Goal: Task Accomplishment & Management: Use online tool/utility

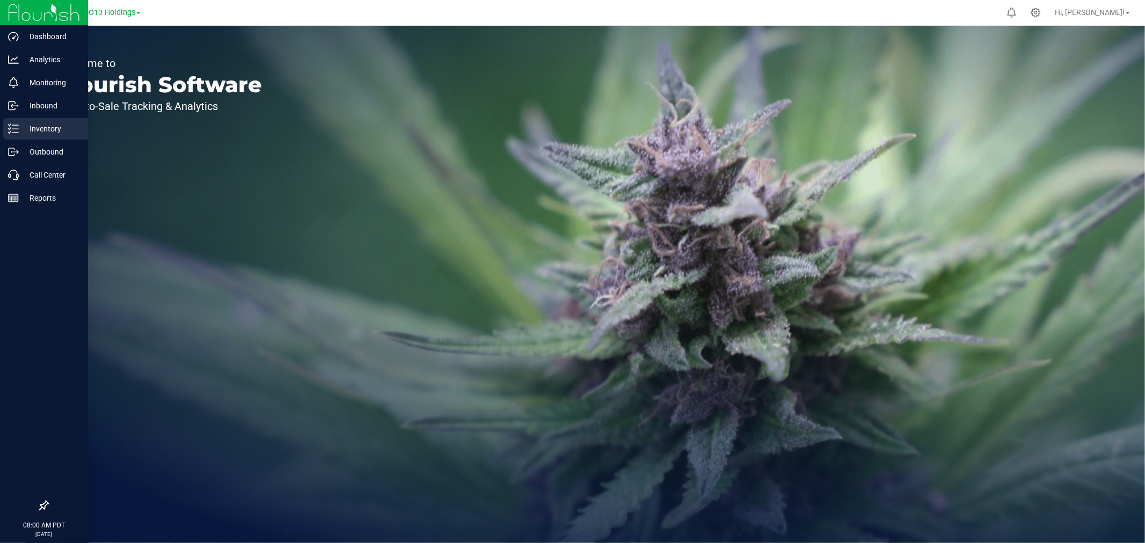
click at [26, 130] on p "Inventory" at bounding box center [51, 128] width 64 height 13
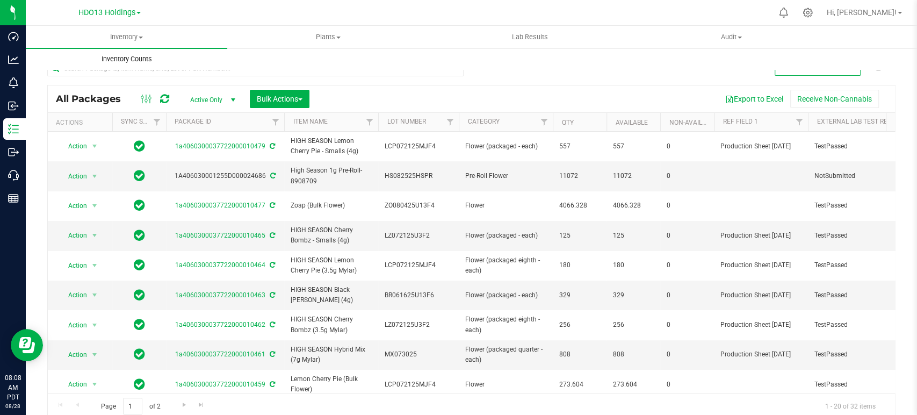
click at [206, 65] on uib-tab-heading "Inventory Counts" at bounding box center [126, 58] width 200 height 21
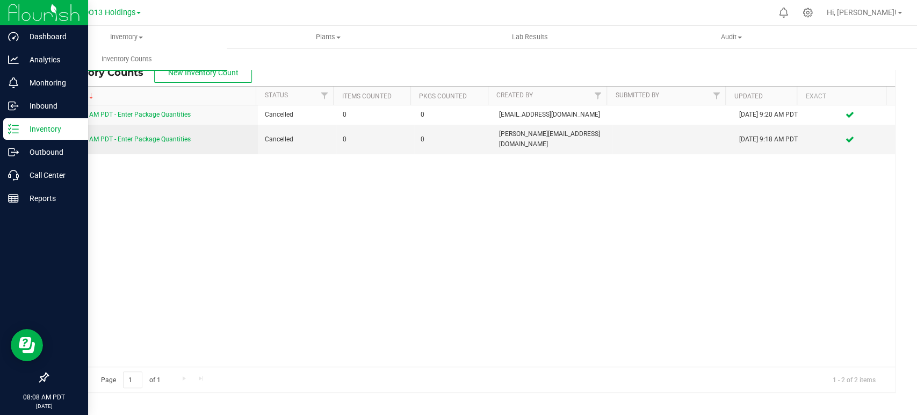
click at [31, 127] on p "Inventory" at bounding box center [51, 128] width 64 height 13
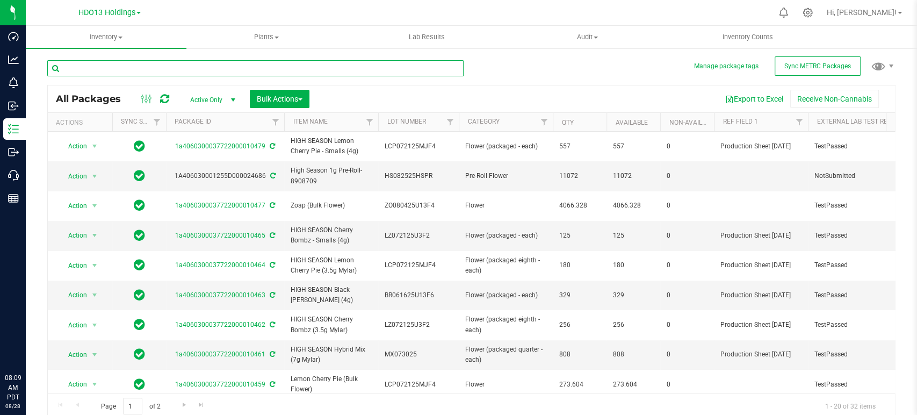
click at [129, 70] on input "text" at bounding box center [255, 68] width 416 height 16
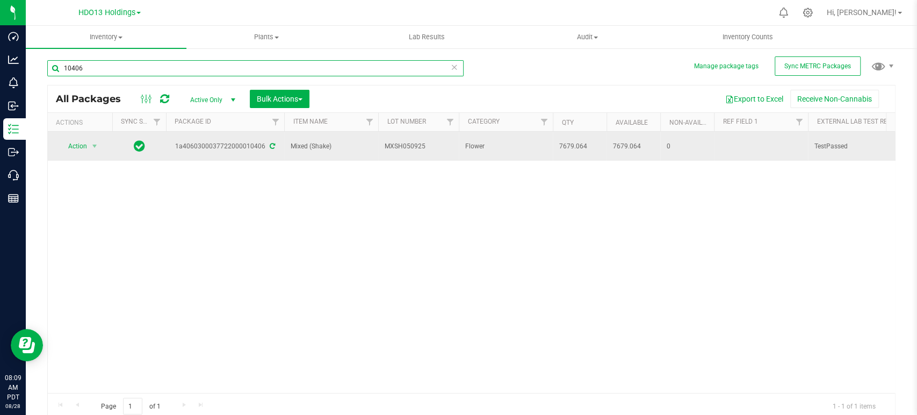
type input "10406"
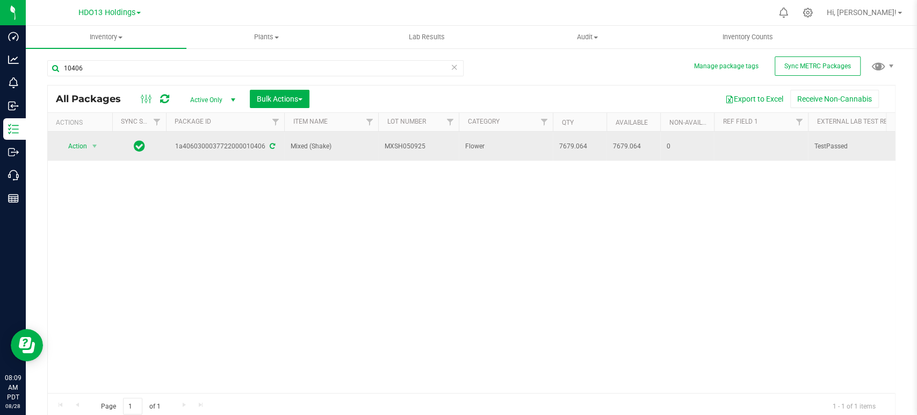
click at [82, 144] on span "Action" at bounding box center [73, 146] width 29 height 15
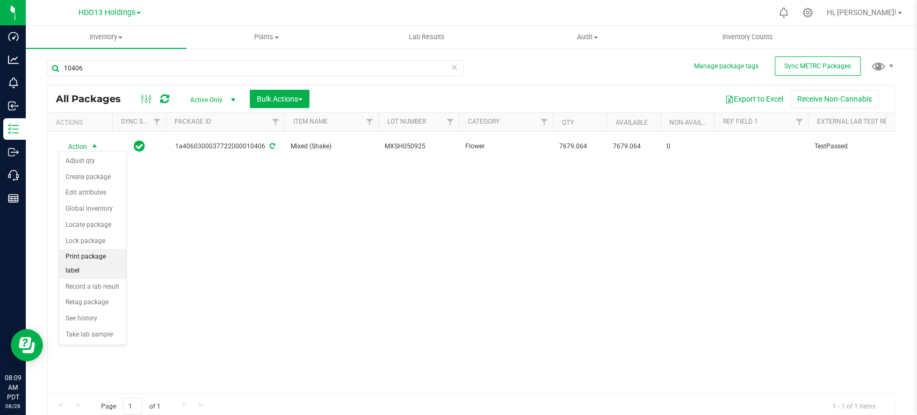
click at [96, 262] on li "Print package label" at bounding box center [92, 264] width 67 height 30
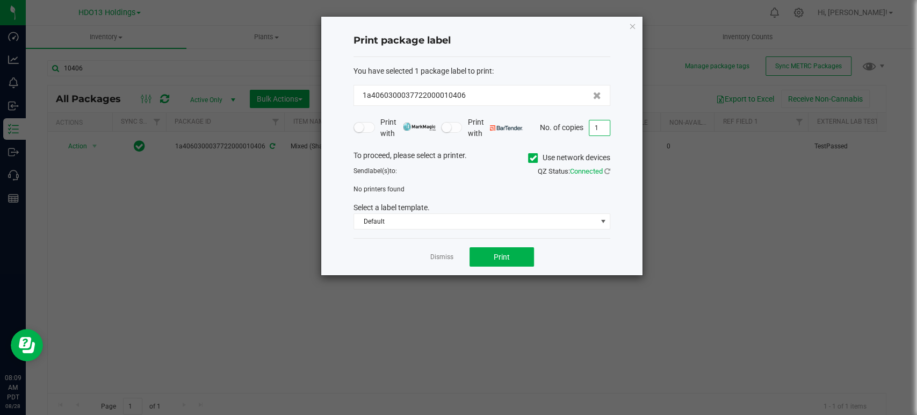
type input "6"
type input "7"
drag, startPoint x: 426, startPoint y: 219, endPoint x: 416, endPoint y: 227, distance: 12.6
click at [424, 219] on span "Default" at bounding box center [475, 221] width 242 height 15
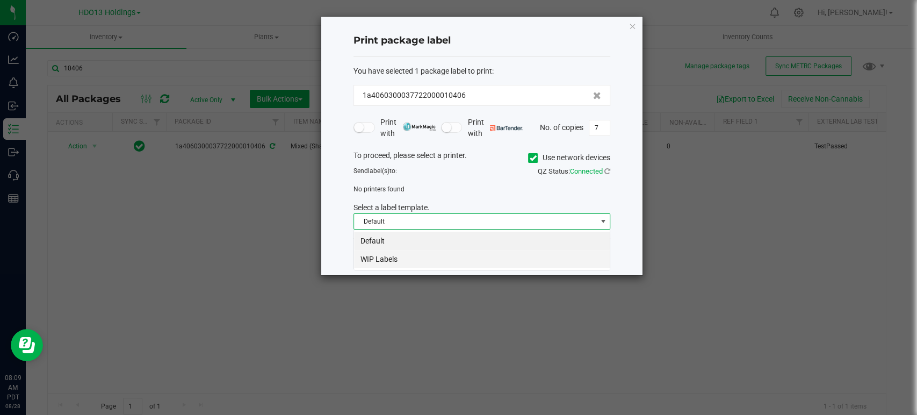
scroll to position [16, 257]
click at [396, 259] on li "WIP Labels" at bounding box center [482, 259] width 256 height 18
click at [579, 156] on label "Use network devices" at bounding box center [569, 157] width 82 height 11
click at [0, 0] on input "Use network devices" at bounding box center [0, 0] width 0 height 0
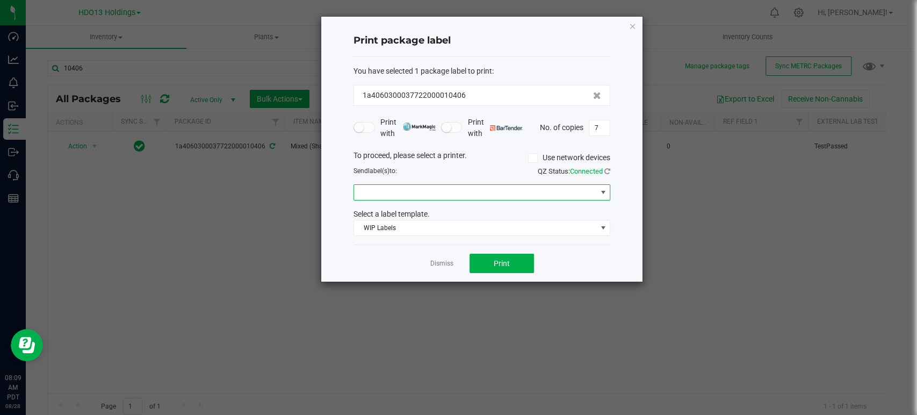
click at [436, 188] on span at bounding box center [475, 192] width 242 height 15
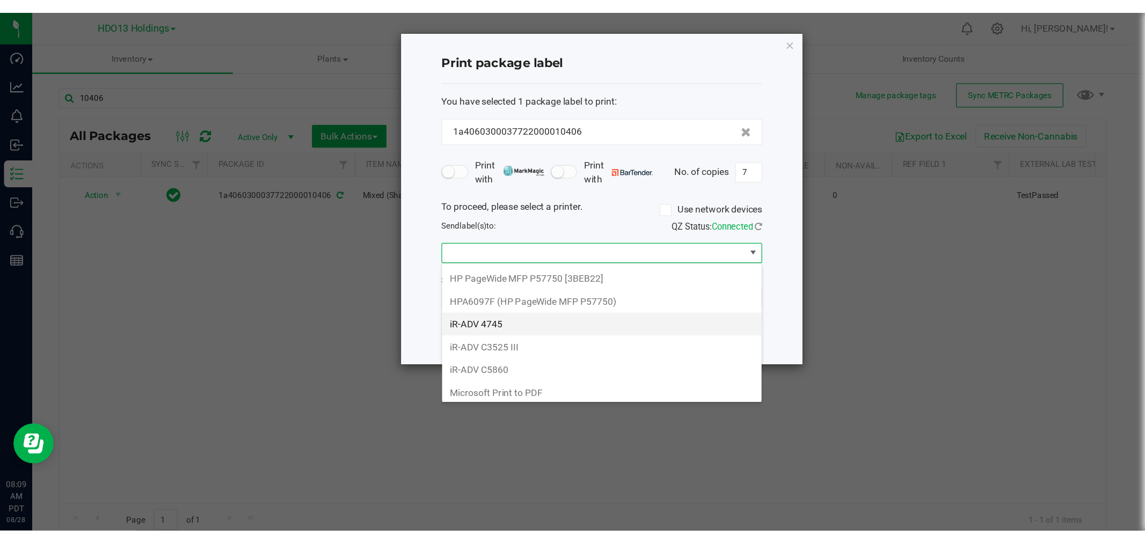
scroll to position [183, 0]
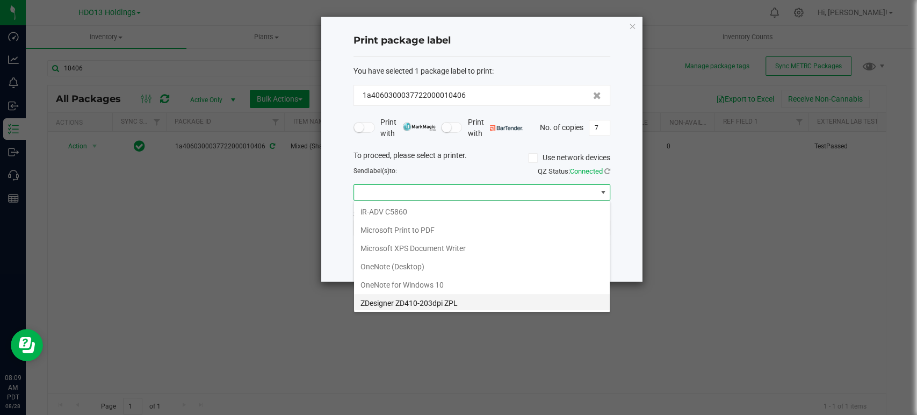
click at [395, 299] on ZPL "ZDesigner ZD410-203dpi ZPL" at bounding box center [482, 303] width 256 height 18
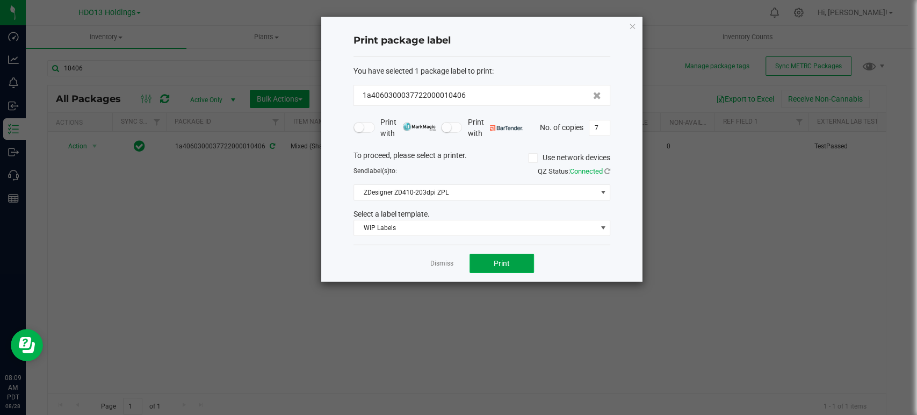
click at [507, 253] on button "Print" at bounding box center [501, 262] width 64 height 19
click at [441, 263] on link "Dismiss" at bounding box center [441, 263] width 23 height 9
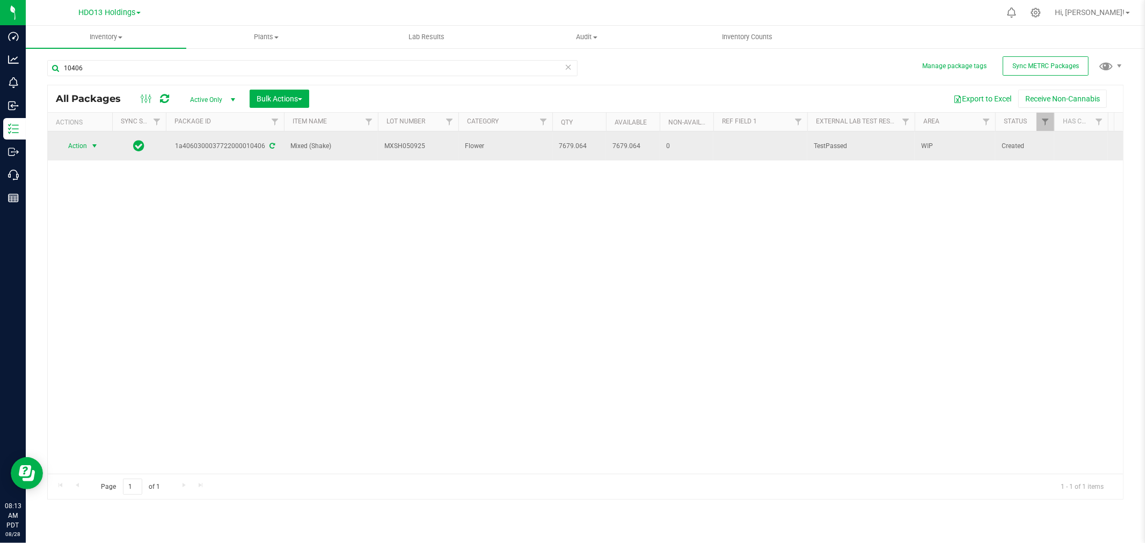
click at [82, 144] on span "Action" at bounding box center [73, 146] width 29 height 15
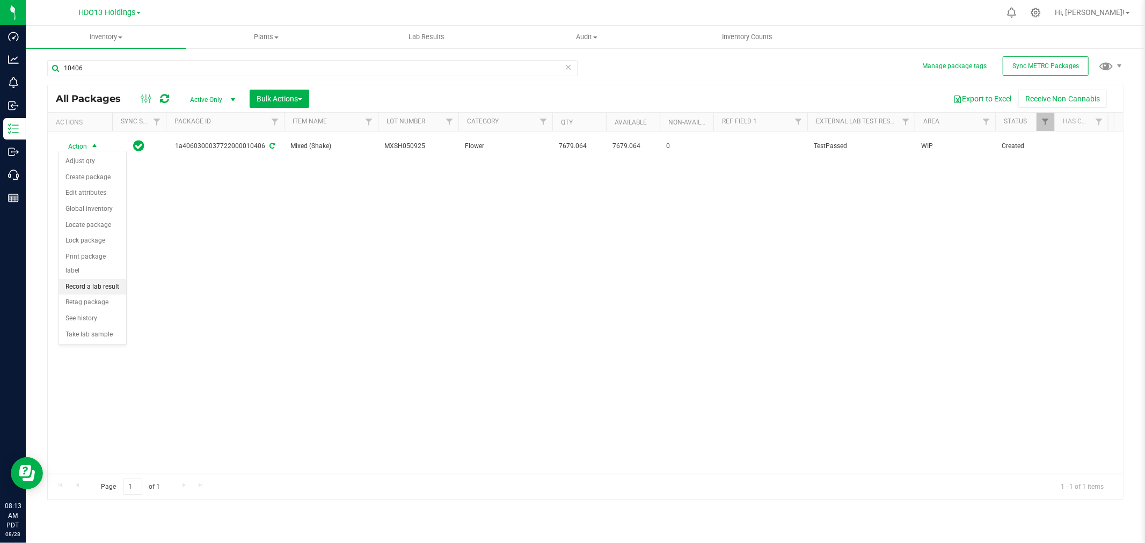
click at [109, 283] on li "Record a lab result" at bounding box center [92, 287] width 67 height 16
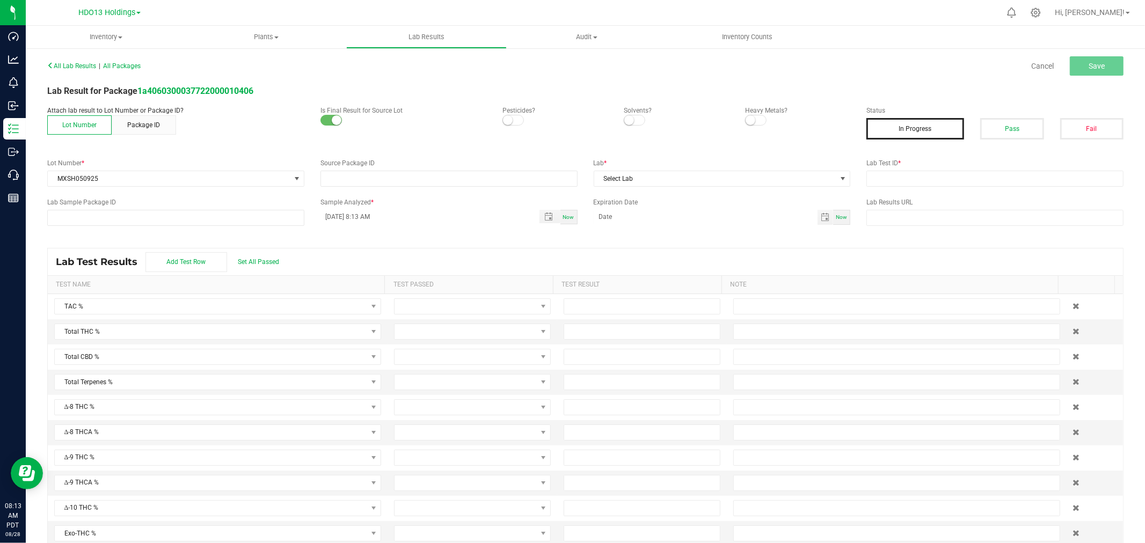
type input "1a4060300037722000010406"
click at [667, 178] on span "Select Lab" at bounding box center [715, 178] width 243 height 15
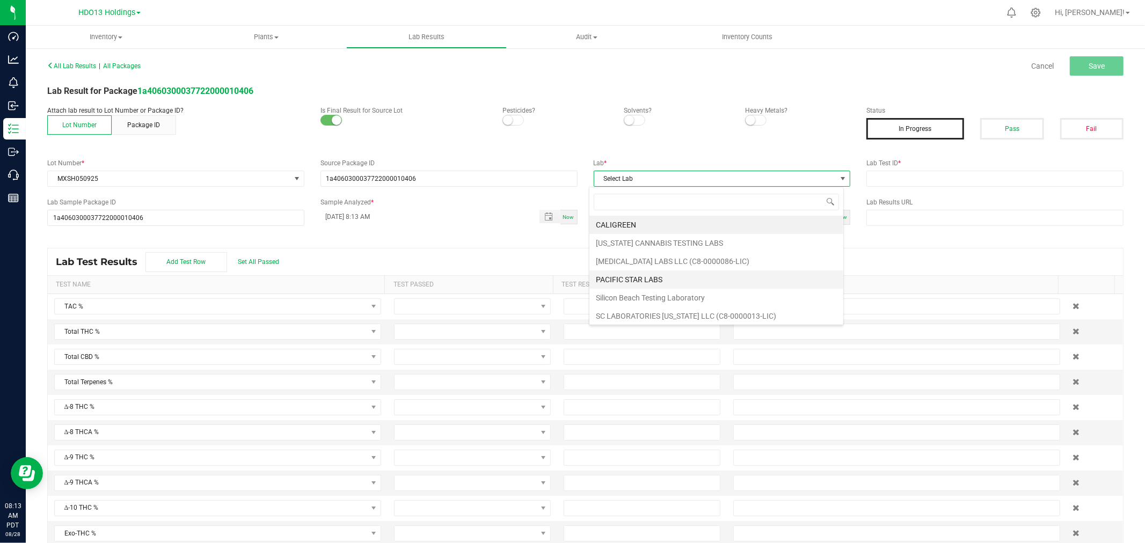
scroll to position [16, 255]
click at [648, 313] on li "SC LABORATORIES CALIFORNIA LLC (C8-0000013-LIC)" at bounding box center [717, 316] width 254 height 18
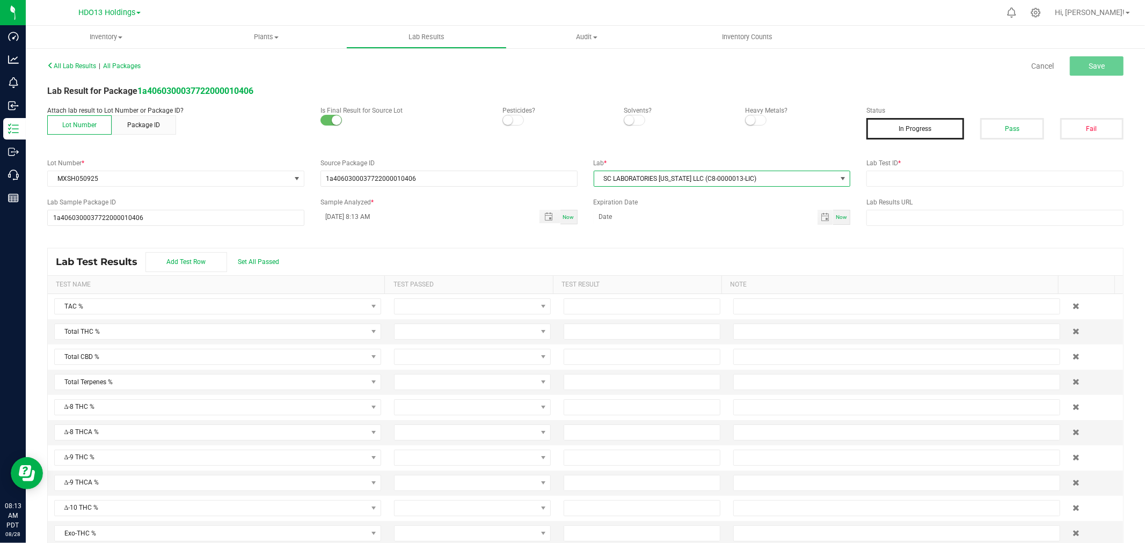
click at [901, 164] on label "Lab Test ID *" at bounding box center [995, 163] width 257 height 10
drag, startPoint x: 1014, startPoint y: 121, endPoint x: 1006, endPoint y: 130, distance: 12.2
click at [916, 121] on button "Pass" at bounding box center [1012, 128] width 63 height 21
click at [722, 228] on div "All Lab Results | All Packages Cancel Save Lab Result for Package 1a40603000377…" at bounding box center [585, 306] width 1077 height 497
drag, startPoint x: 834, startPoint y: 210, endPoint x: 790, endPoint y: 223, distance: 46.2
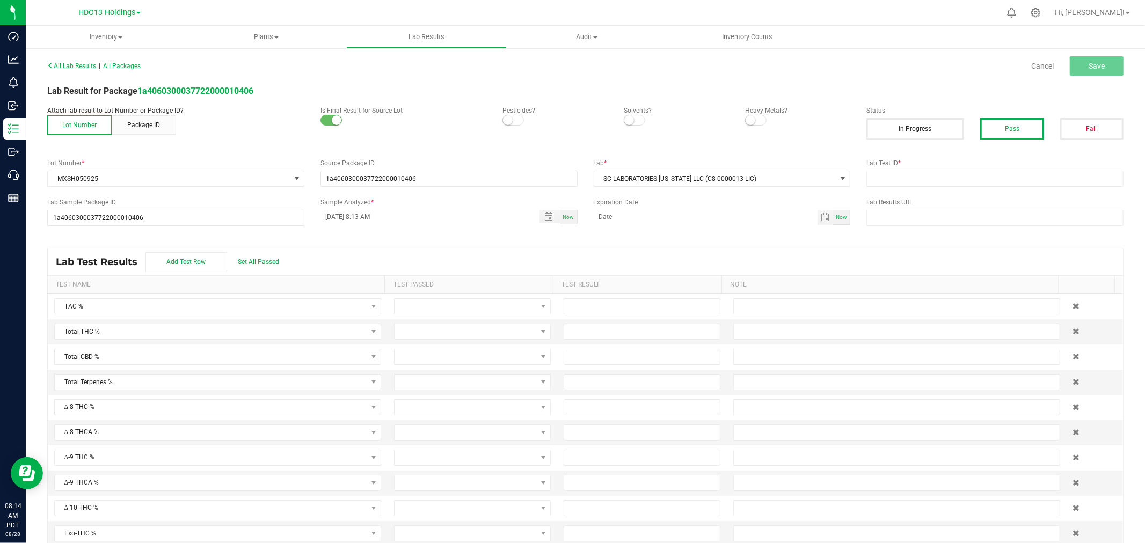
click at [834, 211] on div "Now" at bounding box center [841, 217] width 17 height 15
click at [759, 215] on input "[DATE]" at bounding box center [706, 216] width 224 height 13
type input "08/28/2026"
drag, startPoint x: 905, startPoint y: 174, endPoint x: 958, endPoint y: 202, distance: 60.3
click at [905, 174] on input "text" at bounding box center [995, 179] width 257 height 16
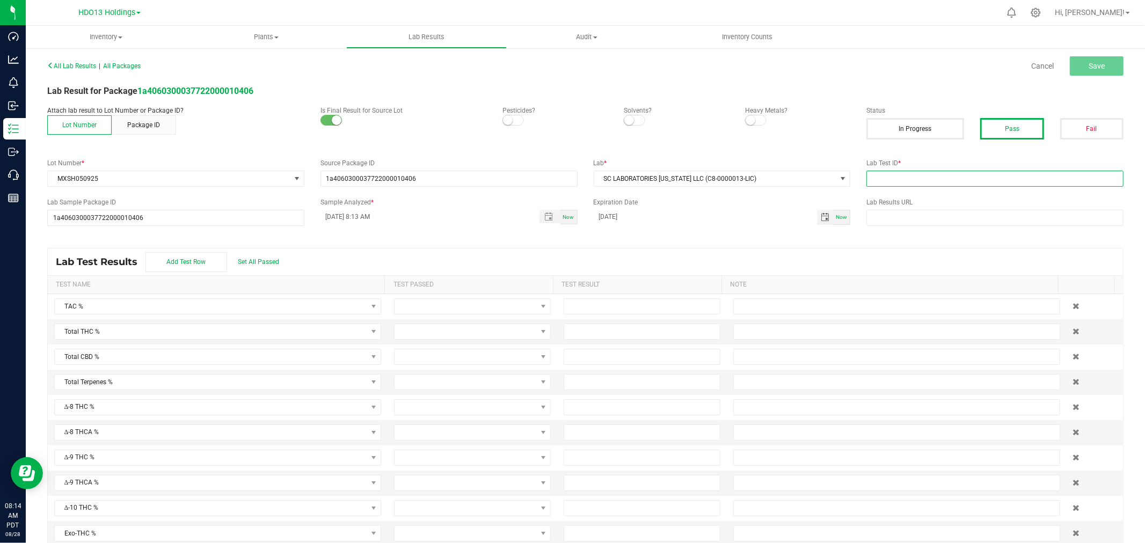
paste input "250714M010"
type input "250714M010"
click at [420, 333] on span at bounding box center [466, 331] width 142 height 15
click at [417, 384] on li "Passed" at bounding box center [465, 378] width 153 height 18
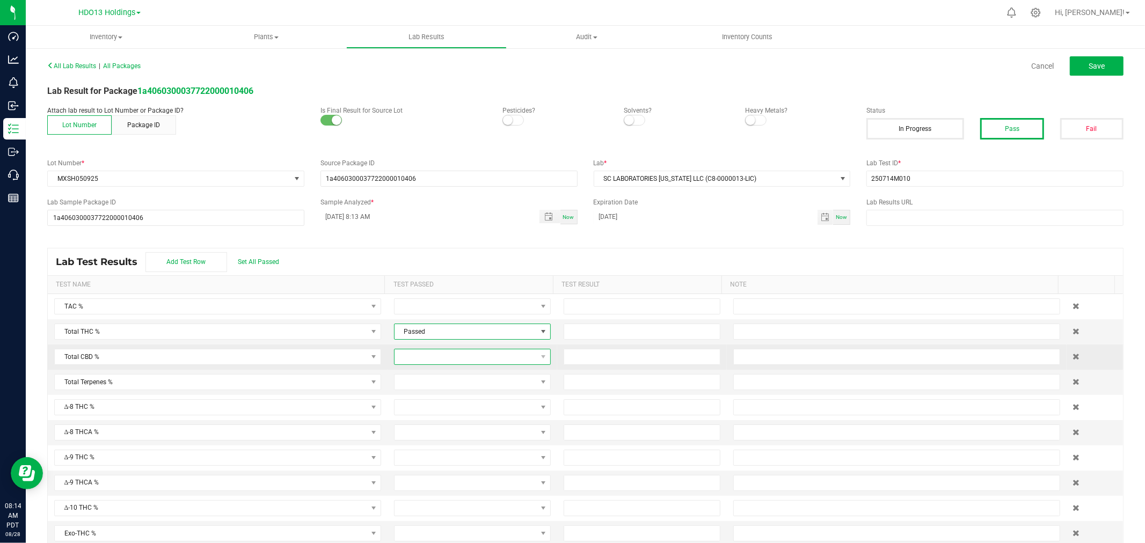
click at [410, 355] on span at bounding box center [466, 357] width 142 height 15
click at [426, 403] on li "Passed" at bounding box center [465, 404] width 153 height 18
click at [582, 330] on input at bounding box center [642, 331] width 156 height 15
type input "29.8100"
click at [583, 360] on input at bounding box center [642, 357] width 156 height 15
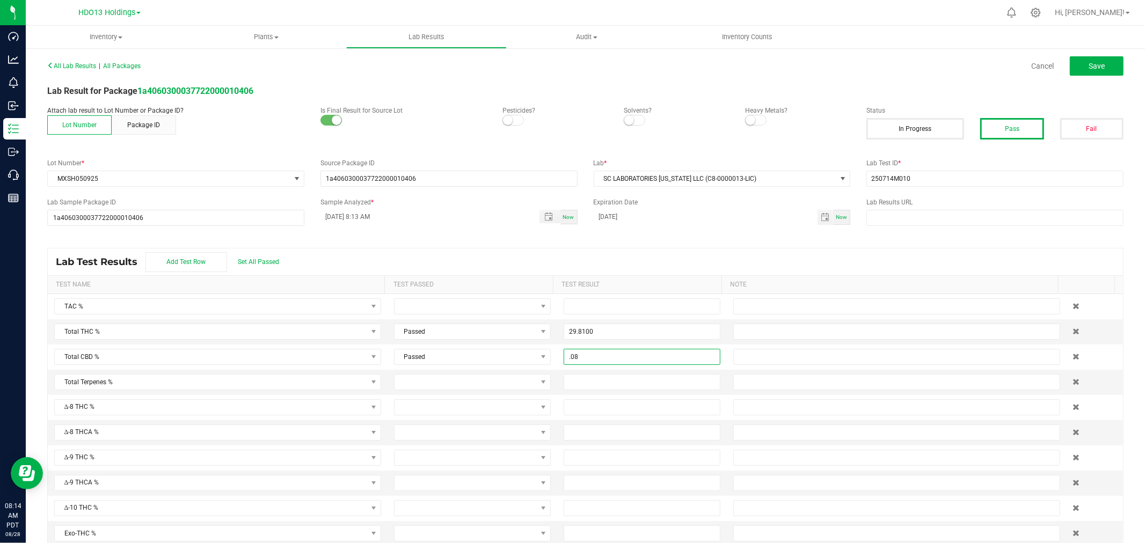
type input "0.0800"
click at [916, 130] on button "Pass" at bounding box center [1012, 128] width 63 height 21
click at [916, 59] on button "Save" at bounding box center [1097, 65] width 54 height 19
type input "29.8100"
type input "0.0800"
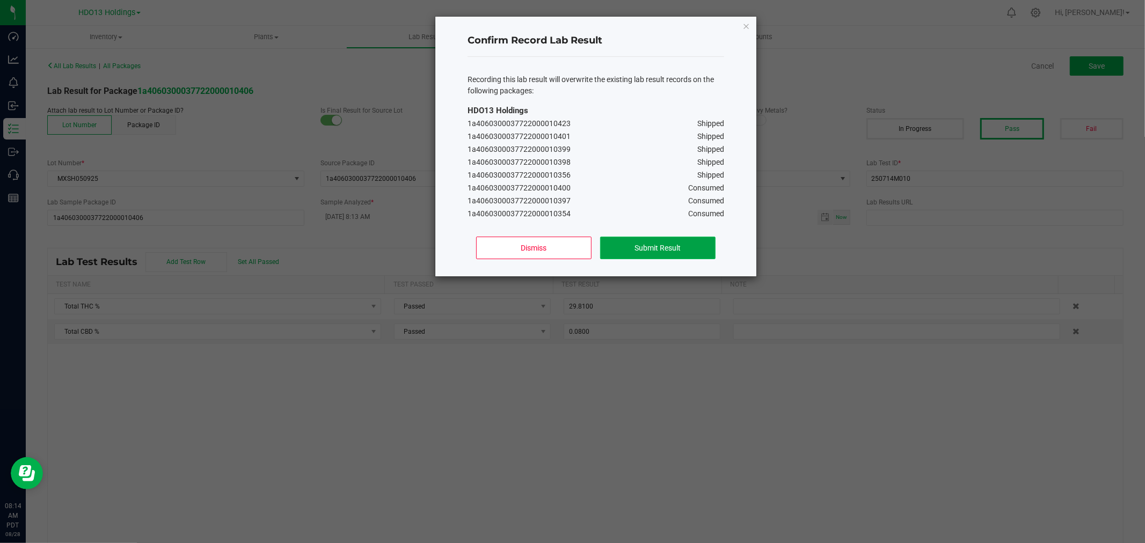
click at [649, 245] on button "Submit Result" at bounding box center [657, 248] width 115 height 23
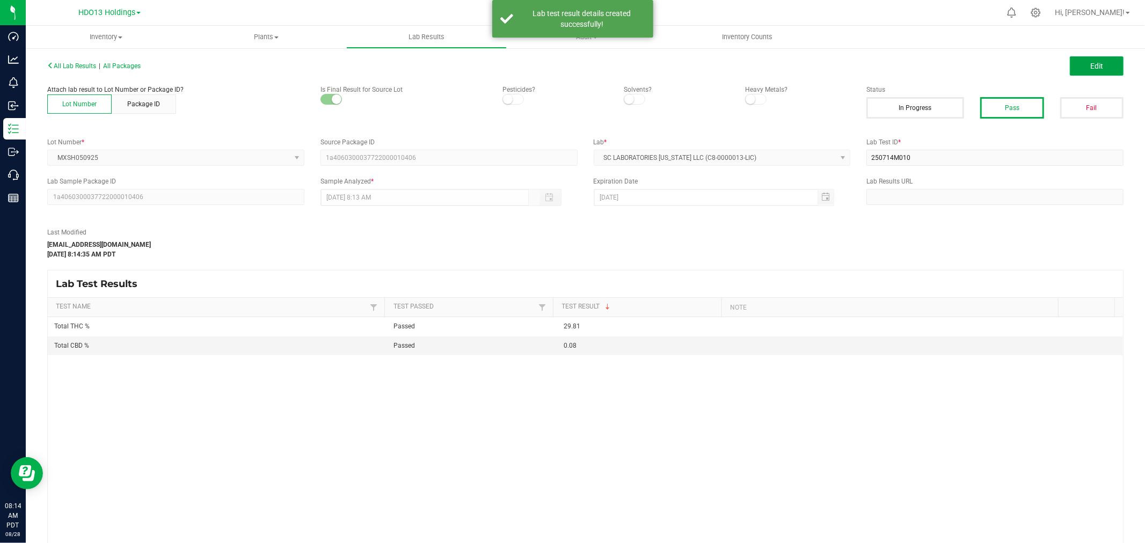
click at [916, 71] on button "Edit" at bounding box center [1097, 65] width 54 height 19
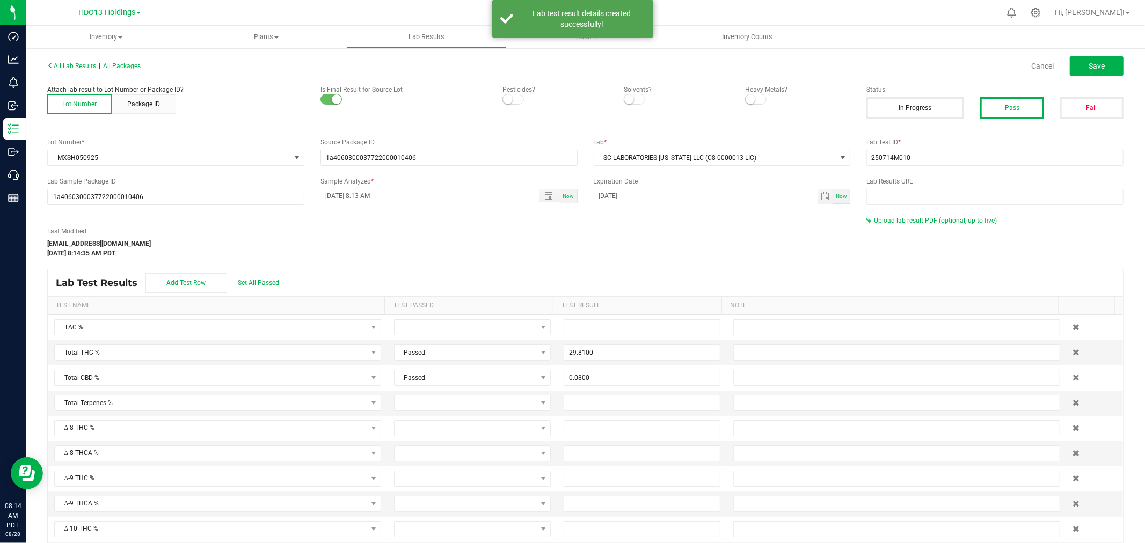
click at [916, 223] on div "Upload lab result PDF (optional, up to five)" at bounding box center [995, 221] width 257 height 10
click at [916, 219] on span "Upload lab result PDF (optional, up to five)" at bounding box center [935, 221] width 123 height 8
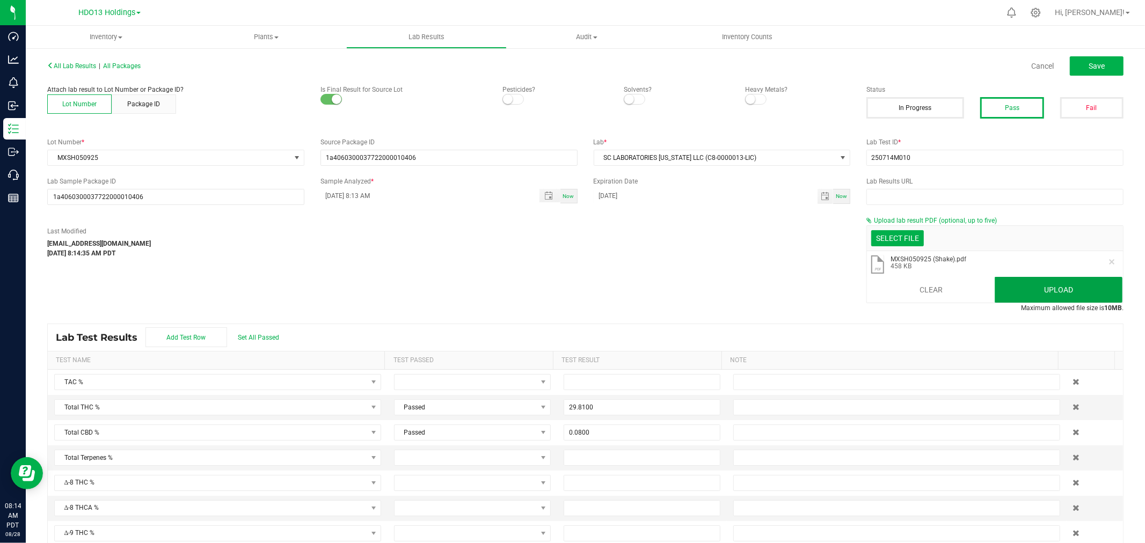
click at [916, 294] on button "Upload" at bounding box center [1059, 290] width 128 height 26
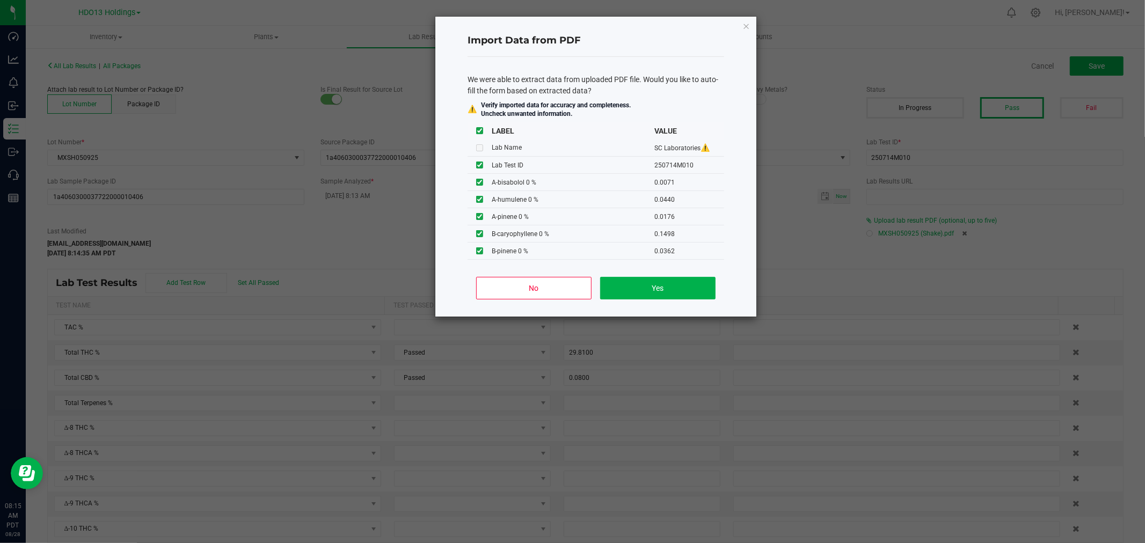
click at [651, 273] on div "No Yes" at bounding box center [596, 292] width 257 height 48
click at [664, 287] on button "Yes" at bounding box center [657, 288] width 115 height 23
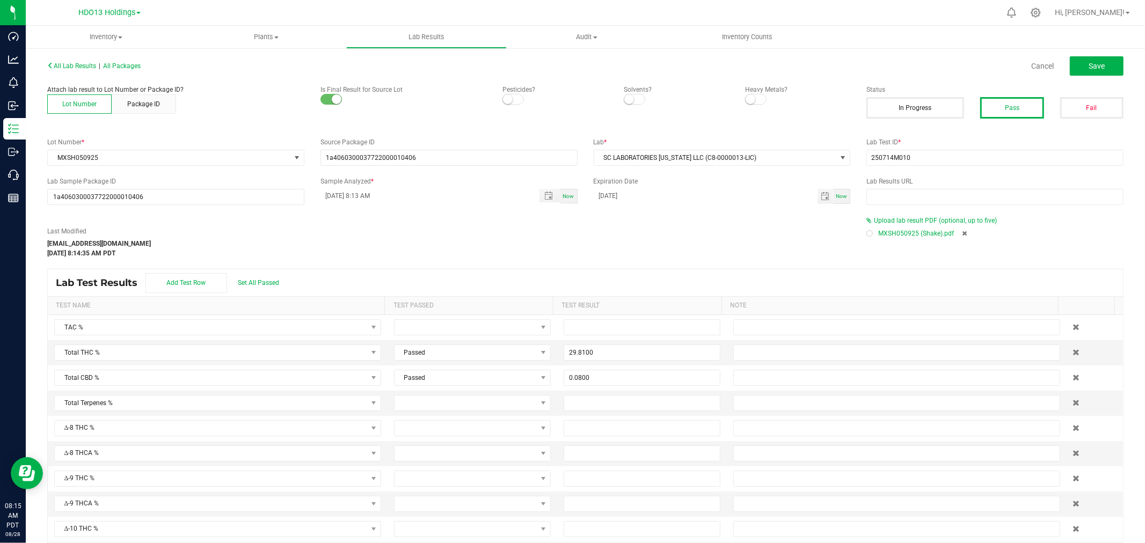
click at [898, 235] on span "MXSH050925 (Shake).pdf" at bounding box center [916, 234] width 76 height 16
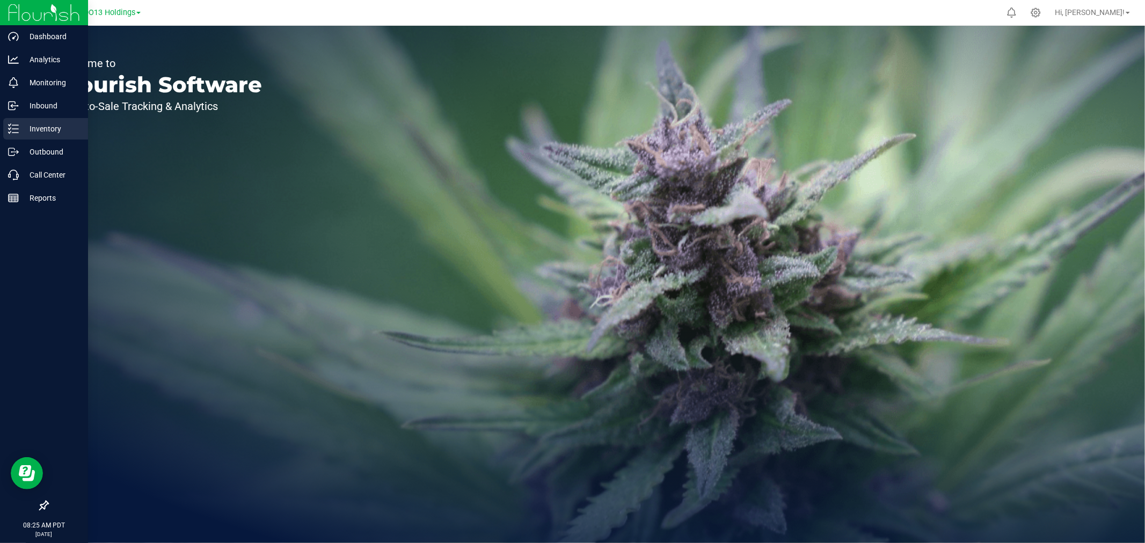
click at [30, 130] on p "Inventory" at bounding box center [51, 128] width 64 height 13
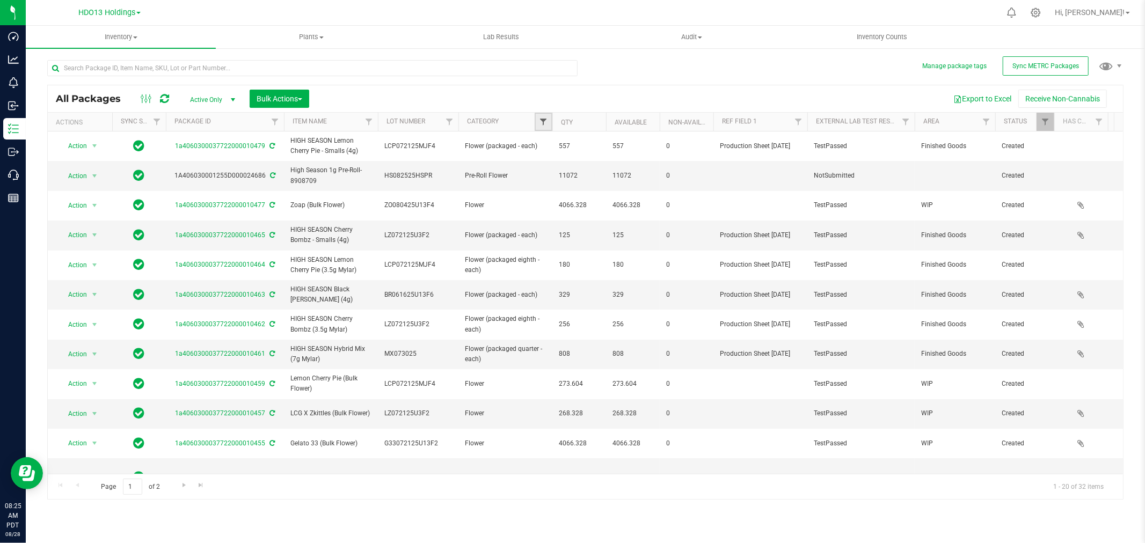
click at [545, 121] on span "Filter" at bounding box center [543, 122] width 9 height 9
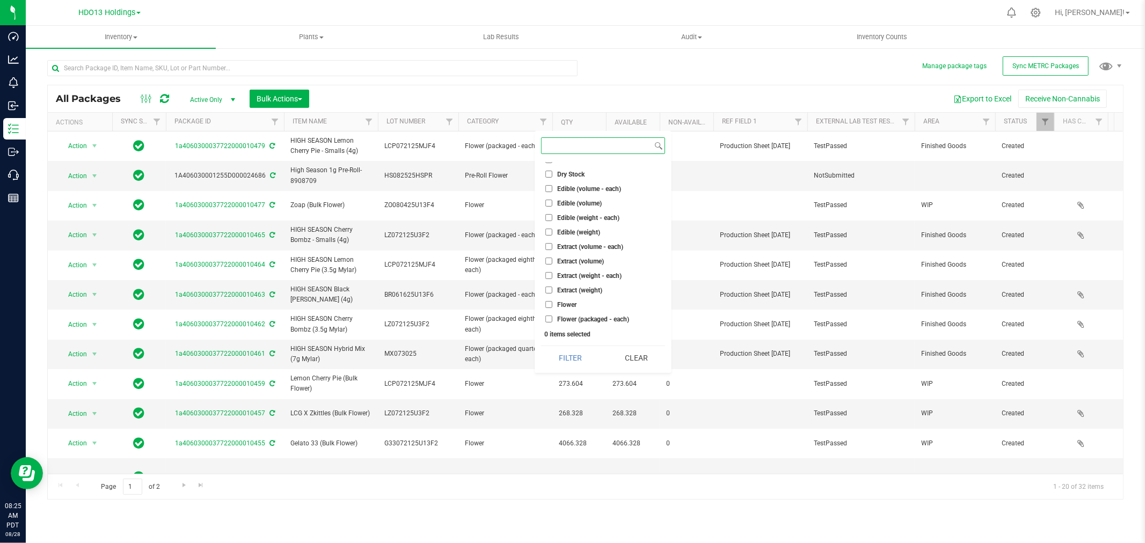
scroll to position [119, 0]
click at [575, 293] on span "Flower" at bounding box center [566, 295] width 19 height 6
click at [553, 293] on input "Flower" at bounding box center [549, 295] width 7 height 7
checkbox input "true"
click at [578, 310] on span "Flower (packaged - each)" at bounding box center [593, 310] width 72 height 6
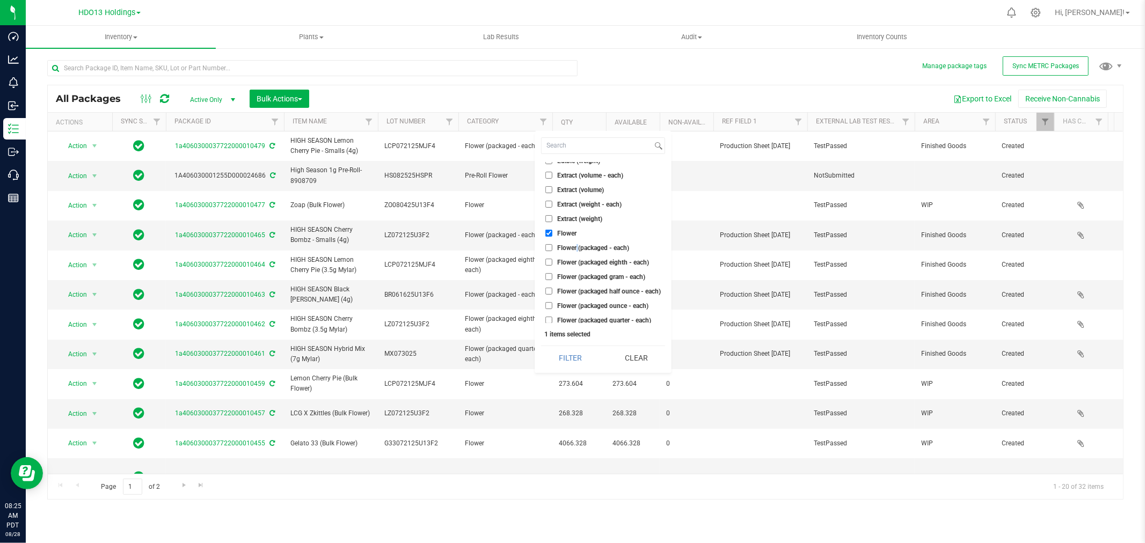
scroll to position [238, 0]
click at [580, 183] on ul "Select All By-product (volume) By-product (weight) Capsule (weight - each) Caps…" at bounding box center [603, 242] width 124 height 161
click at [580, 187] on span "Flower (packaged - each)" at bounding box center [593, 190] width 72 height 6
click at [553, 187] on input "Flower (packaged - each)" at bounding box center [549, 190] width 7 height 7
checkbox input "true"
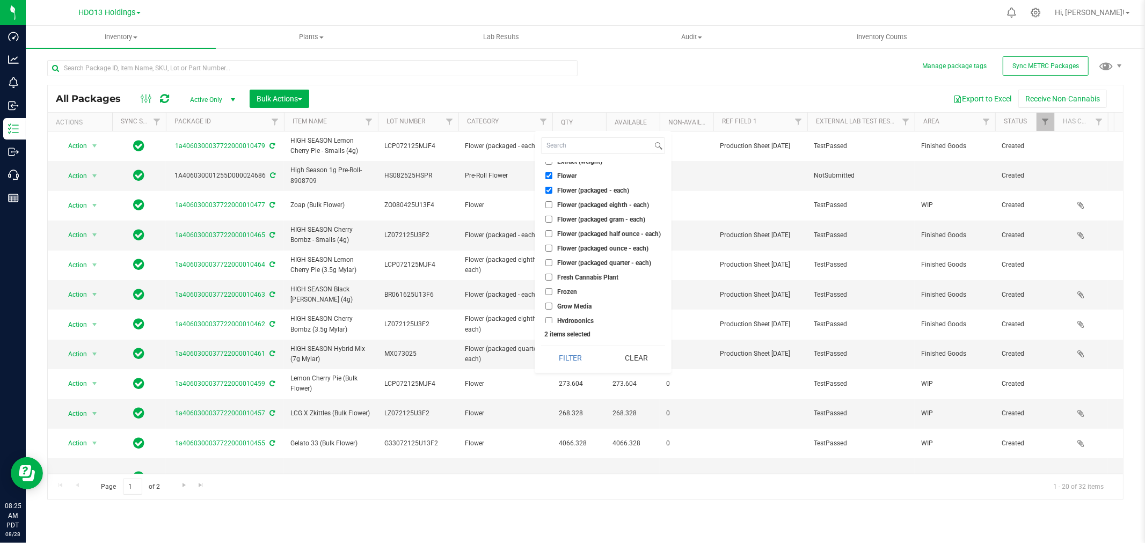
click at [580, 202] on span "Flower (packaged eighth - each)" at bounding box center [603, 205] width 92 height 6
click at [553, 201] on input "Flower (packaged eighth - each)" at bounding box center [549, 204] width 7 height 7
checkbox input "true"
click at [577, 212] on ul "Select All By-product (volume) By-product (weight) Capsule (weight - each) Caps…" at bounding box center [603, 242] width 124 height 161
click at [577, 222] on span "Flower (packaged gram - each)" at bounding box center [601, 219] width 88 height 6
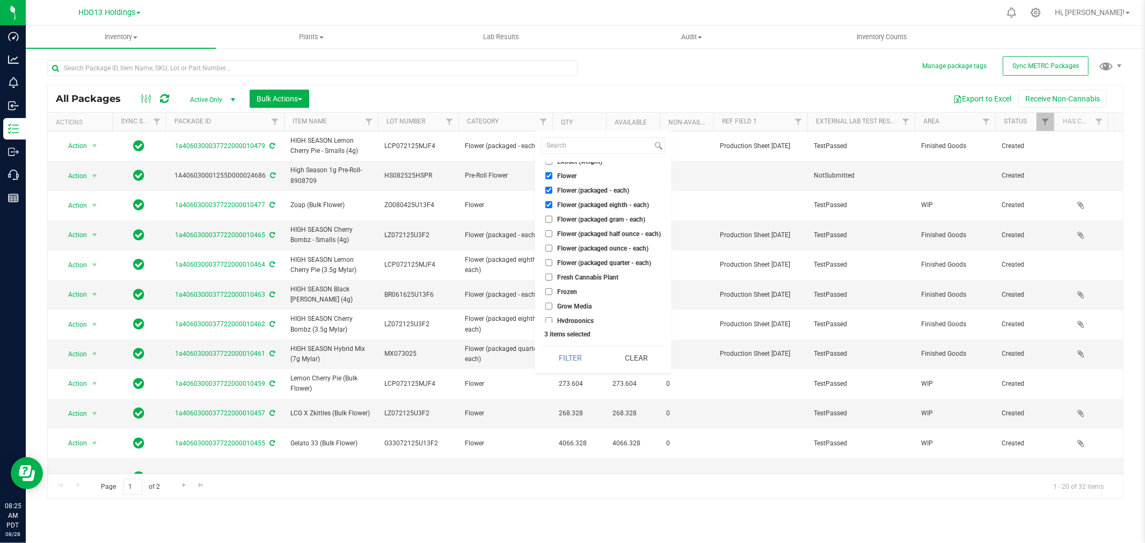
click at [553, 222] on input "Flower (packaged gram - each)" at bounding box center [549, 219] width 7 height 7
checkbox input "true"
click at [576, 235] on span "Flower (packaged half ounce - each)" at bounding box center [609, 234] width 104 height 6
click at [553, 235] on input "Flower (packaged half ounce - each)" at bounding box center [549, 233] width 7 height 7
checkbox input "true"
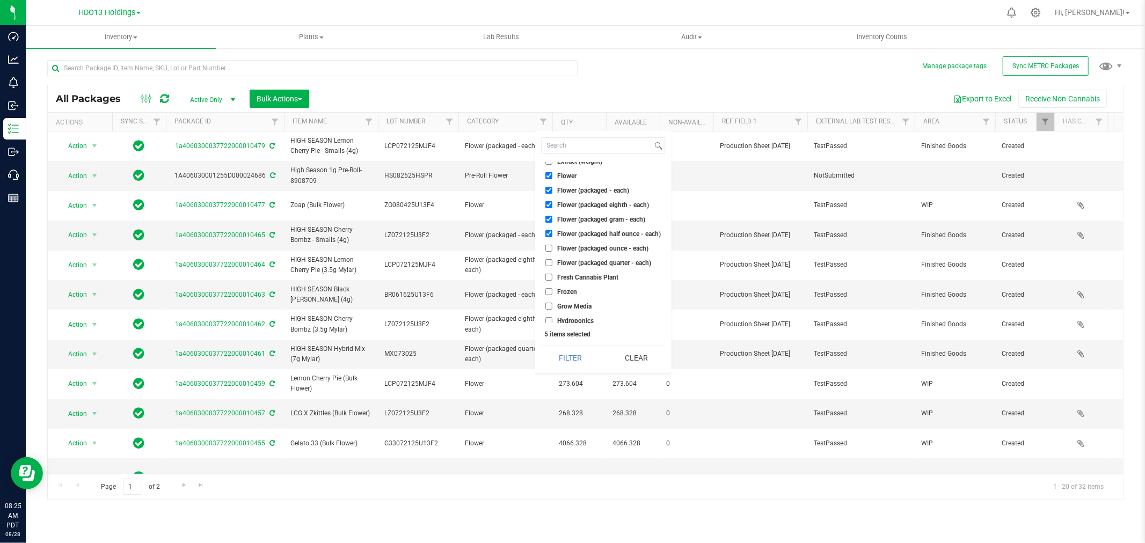
click at [576, 245] on span "Flower (packaged ounce - each)" at bounding box center [602, 248] width 91 height 6
click at [553, 245] on input "Flower (packaged ounce - each)" at bounding box center [549, 248] width 7 height 7
checkbox input "true"
click at [577, 257] on li "Flower (packaged quarter - each)" at bounding box center [603, 262] width 124 height 11
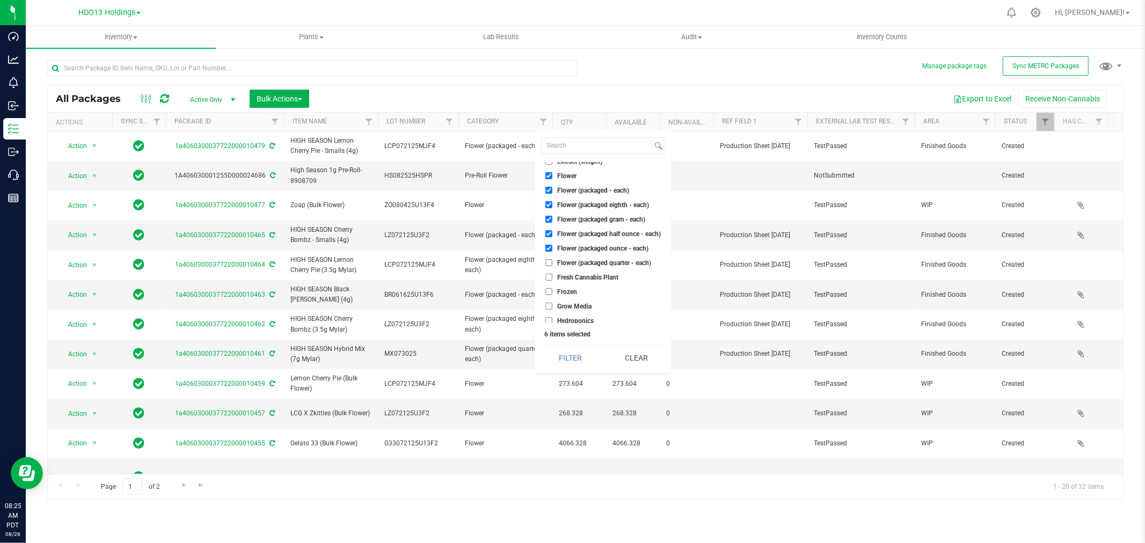
click at [577, 260] on span "Flower (packaged quarter - each)" at bounding box center [604, 263] width 94 height 6
click at [553, 259] on input "Flower (packaged quarter - each)" at bounding box center [549, 262] width 7 height 7
checkbox input "true"
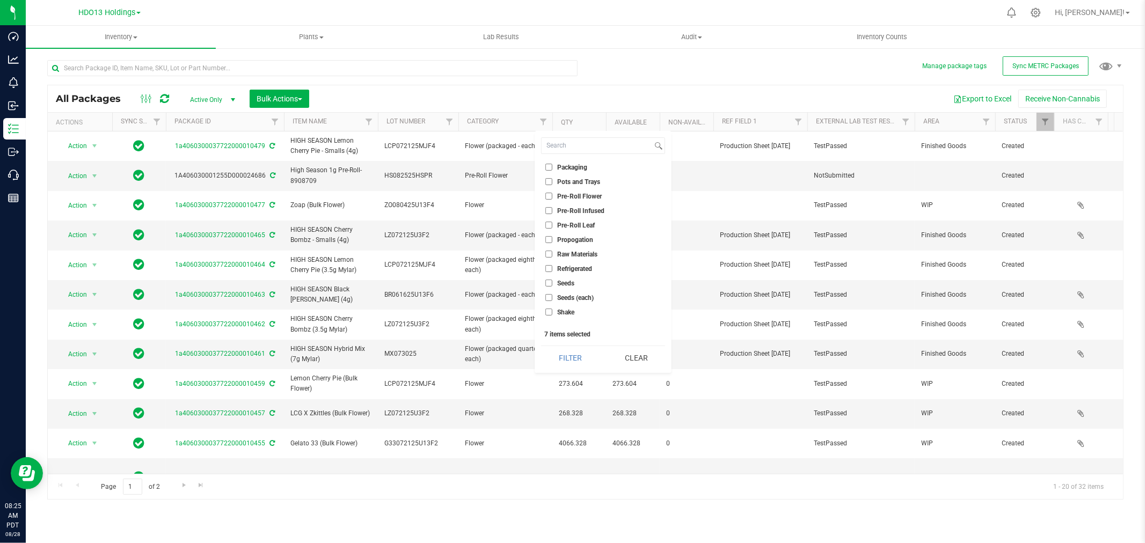
scroll to position [594, 0]
click at [586, 223] on span "Pre-Roll Flower" at bounding box center [579, 226] width 45 height 6
click at [553, 223] on input "Pre-Roll Flower" at bounding box center [549, 226] width 7 height 7
checkbox input "true"
click at [583, 352] on button "Filter" at bounding box center [570, 358] width 58 height 24
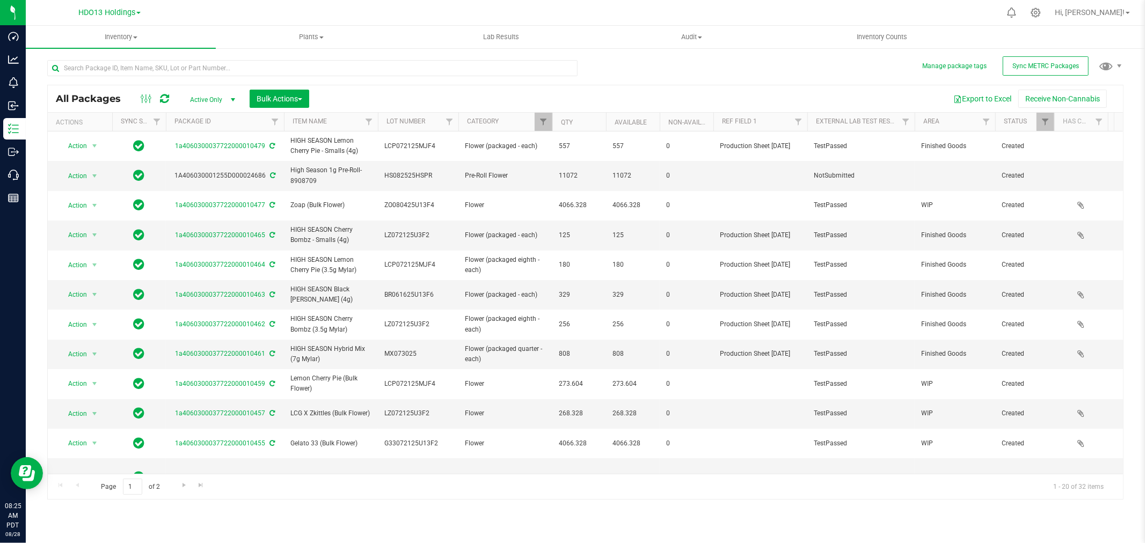
click at [784, 122] on th "Ref Field 1" at bounding box center [761, 122] width 94 height 19
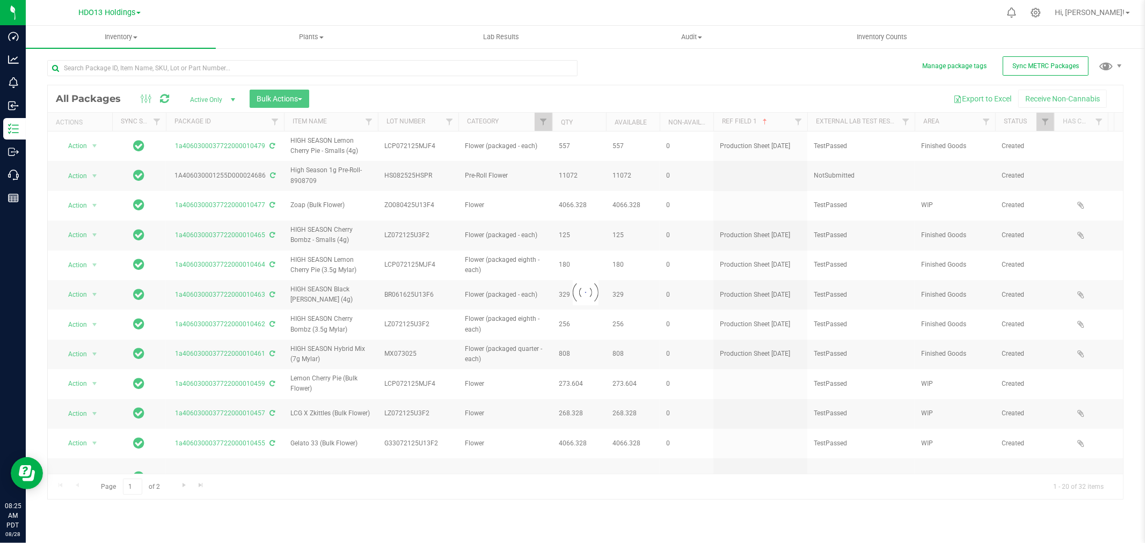
click at [784, 122] on th "Ref Field 1" at bounding box center [761, 122] width 94 height 19
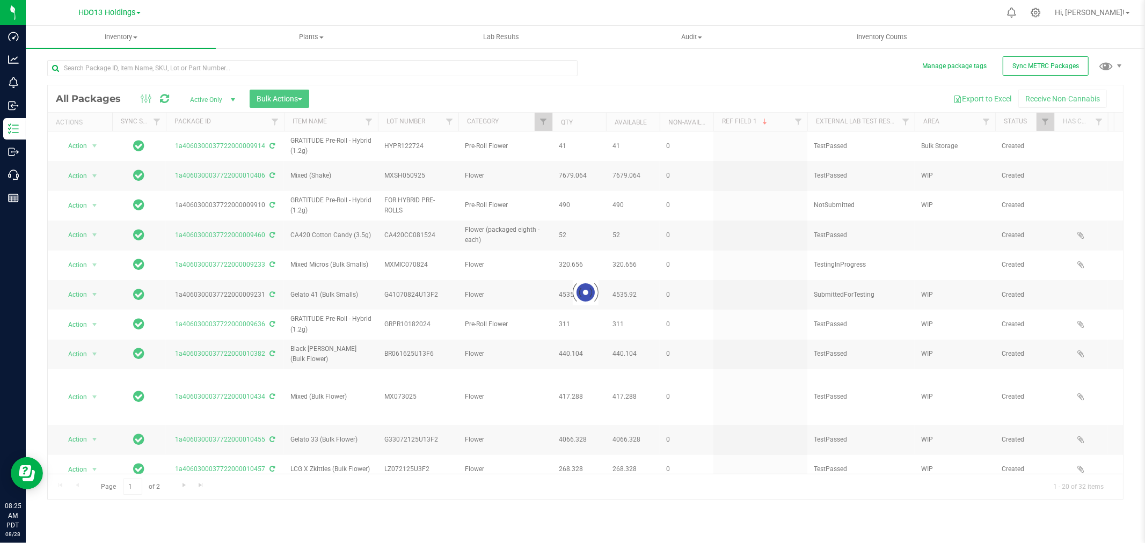
click at [784, 122] on th "Ref Field 1" at bounding box center [761, 122] width 94 height 19
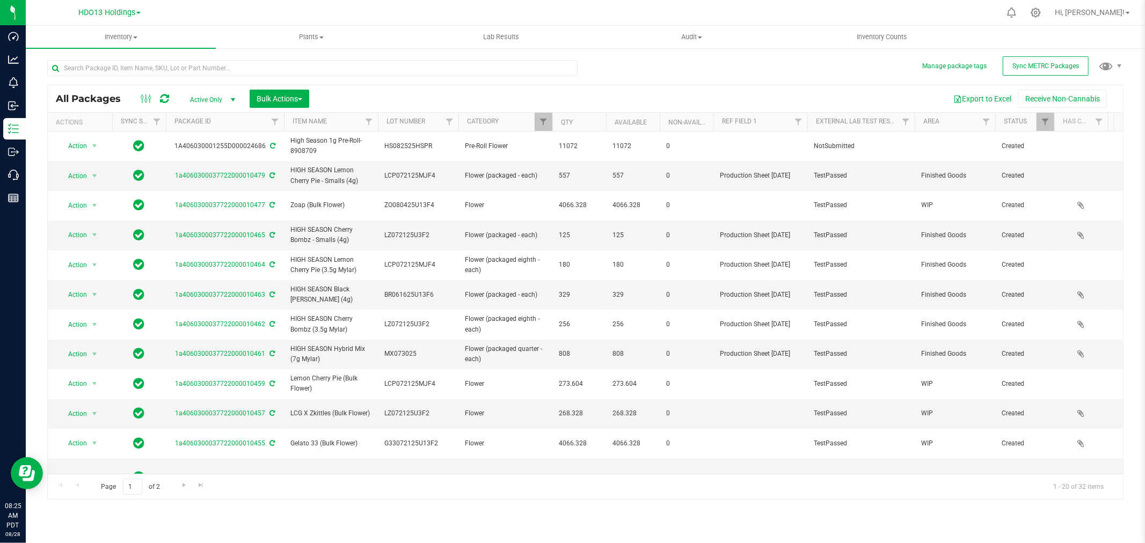
click at [500, 125] on th "Category" at bounding box center [506, 122] width 94 height 19
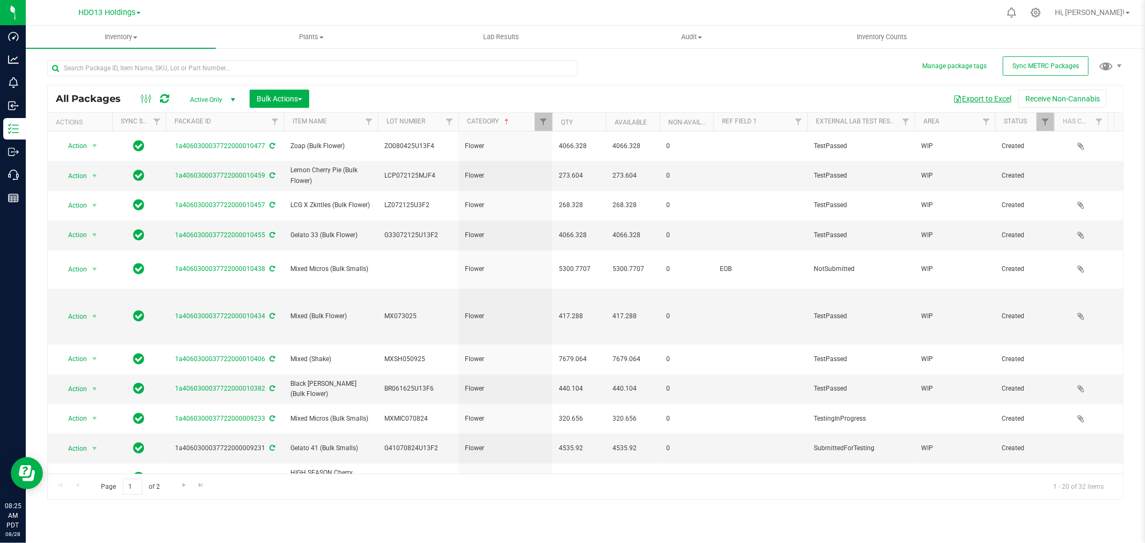
click at [962, 96] on button "Export to Excel" at bounding box center [983, 99] width 72 height 18
